Goal: Communication & Community: Answer question/provide support

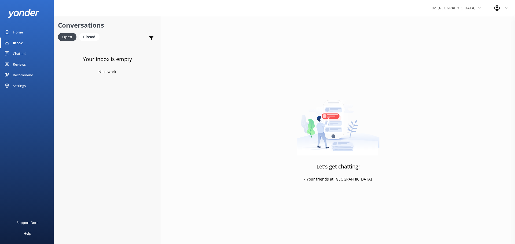
click at [17, 44] on div "Inbox" at bounding box center [18, 43] width 10 height 11
click at [464, 6] on span "De [GEOGRAPHIC_DATA]" at bounding box center [453, 7] width 44 height 5
click at [457, 21] on link "De [GEOGRAPHIC_DATA]" at bounding box center [451, 22] width 54 height 13
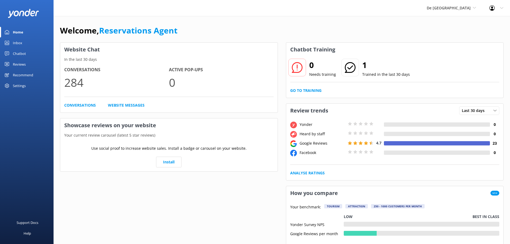
click at [15, 43] on div "Inbox" at bounding box center [17, 43] width 9 height 11
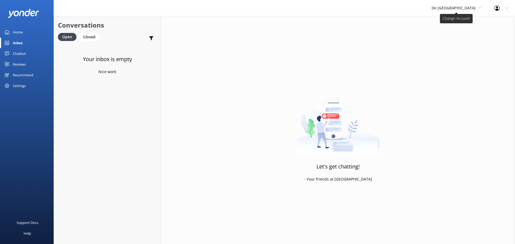
click at [469, 8] on span "De [GEOGRAPHIC_DATA]" at bounding box center [453, 7] width 44 height 5
click at [457, 34] on link "Aruba's Activities Expert" at bounding box center [451, 35] width 54 height 13
